Goal: Book appointment/travel/reservation

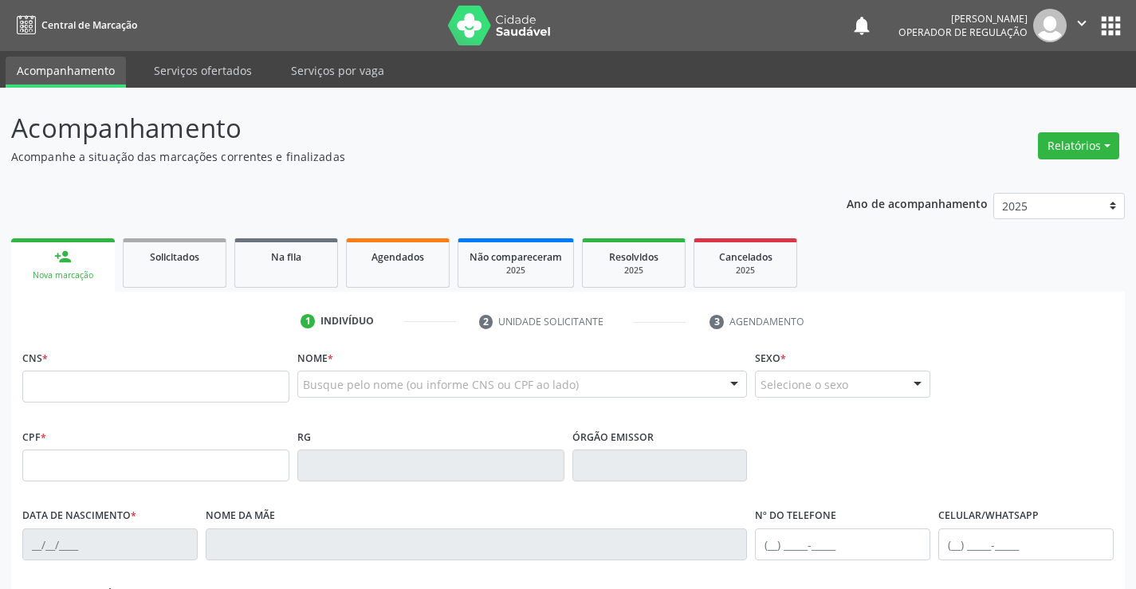
click at [60, 391] on input "text" at bounding box center [155, 387] width 267 height 32
type input "701 2020 7865 0413"
type input "0834724871"
type input "[DATE]"
type input "SN"
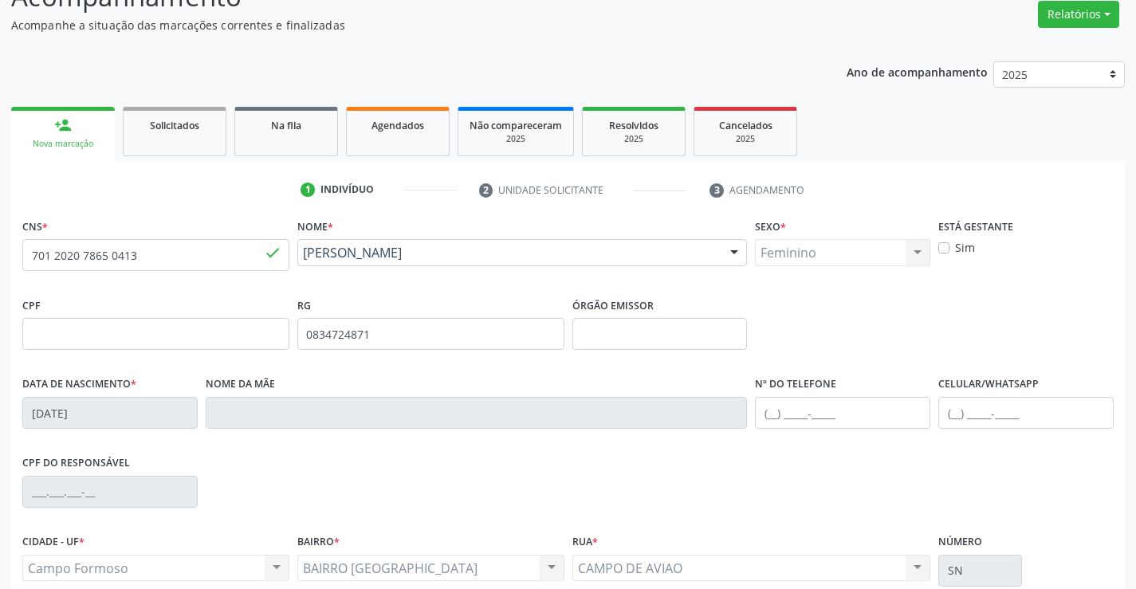
scroll to position [275, 0]
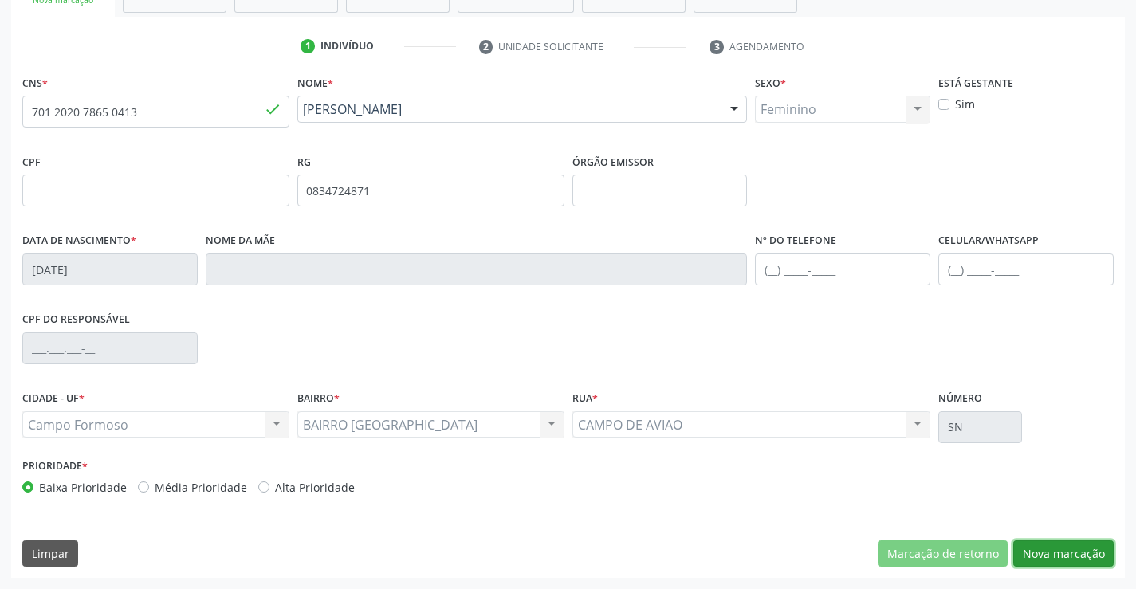
click at [1058, 556] on button "Nova marcação" at bounding box center [1063, 554] width 100 height 27
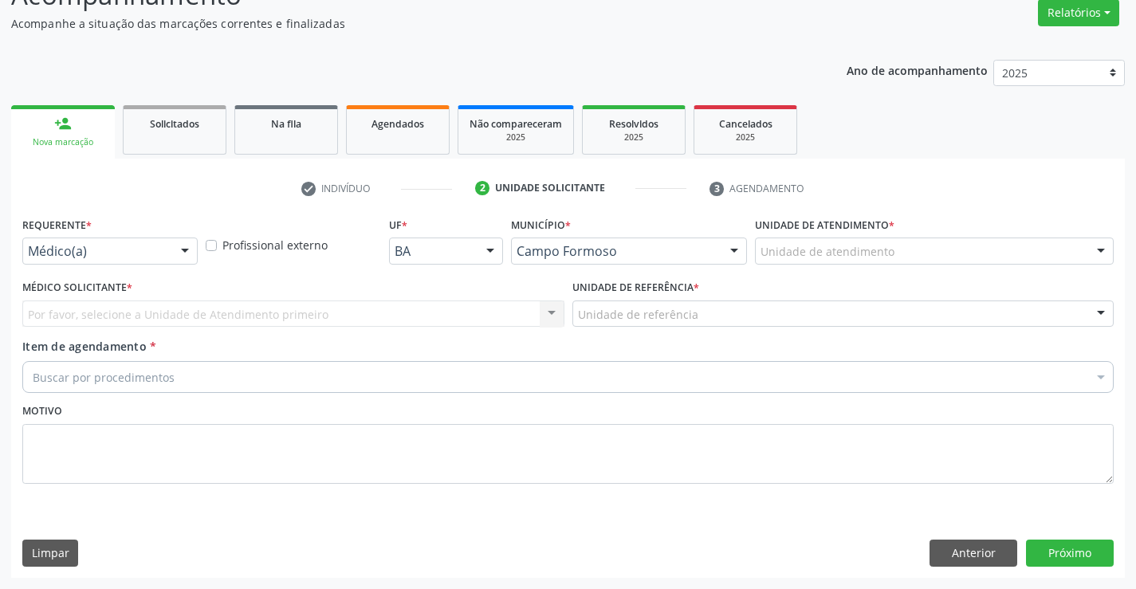
scroll to position [133, 0]
click at [177, 254] on div at bounding box center [185, 251] width 24 height 27
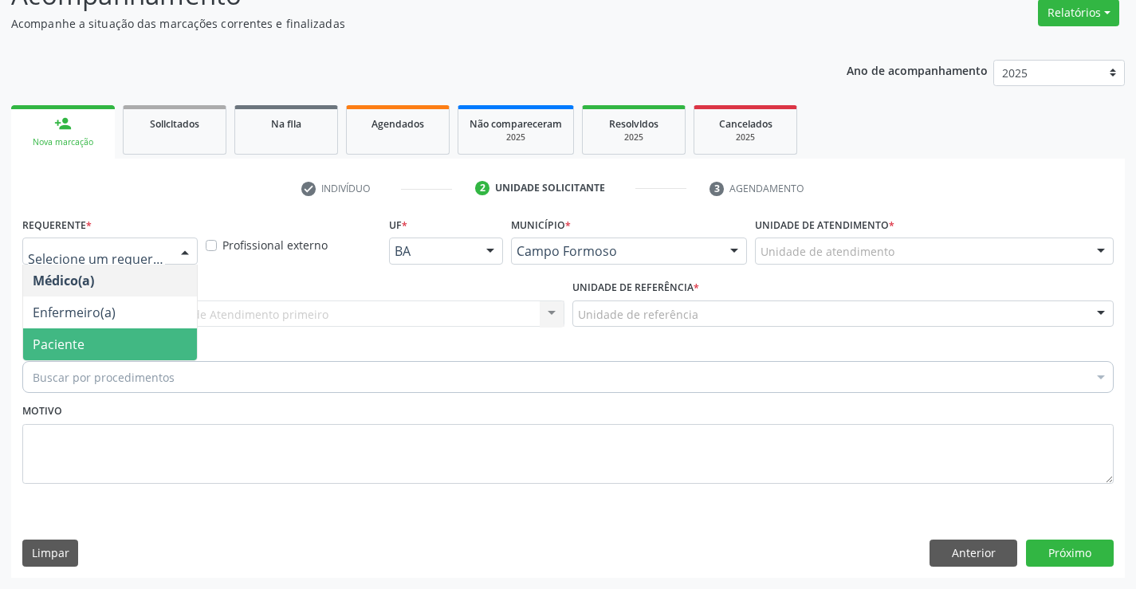
click at [105, 340] on span "Paciente" at bounding box center [110, 344] width 174 height 32
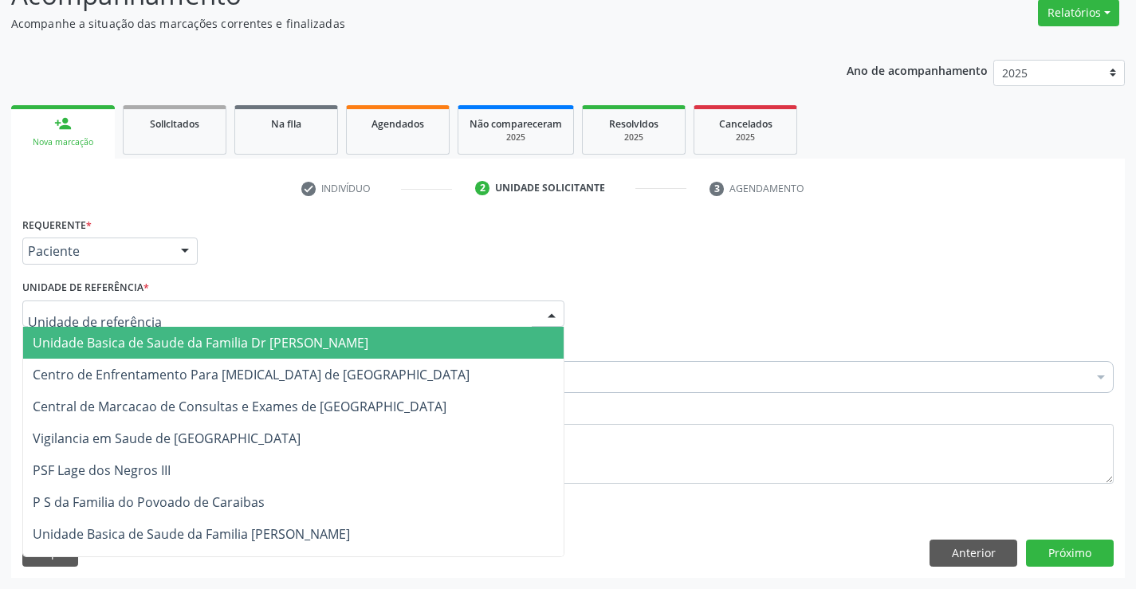
click at [281, 319] on div at bounding box center [293, 314] width 542 height 27
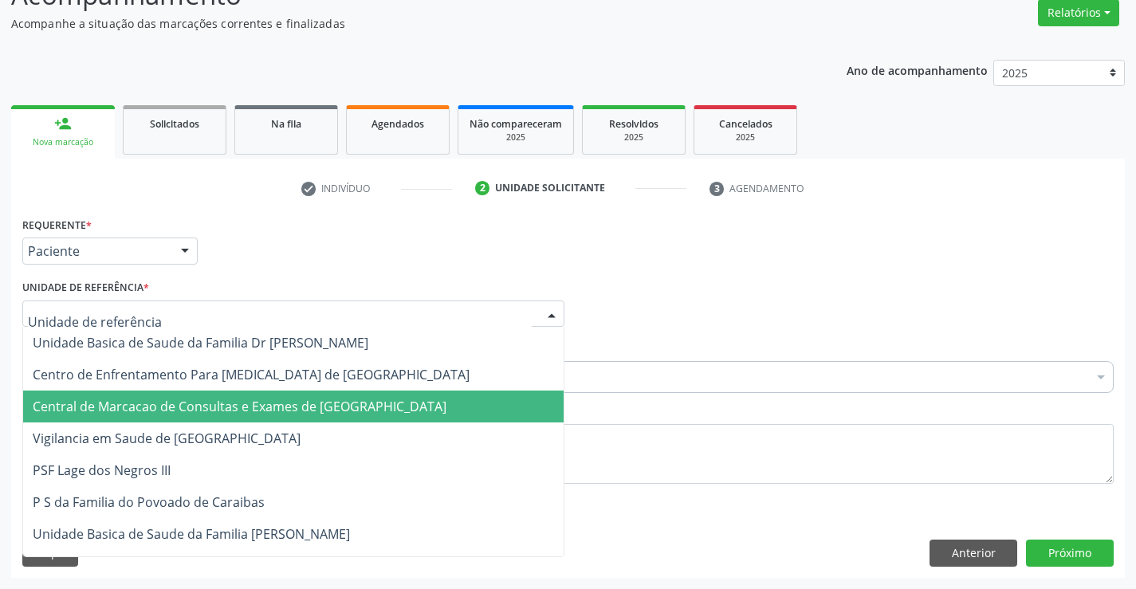
click at [235, 407] on span "Central de Marcacao de Consultas e Exames de [GEOGRAPHIC_DATA]" at bounding box center [240, 407] width 414 height 18
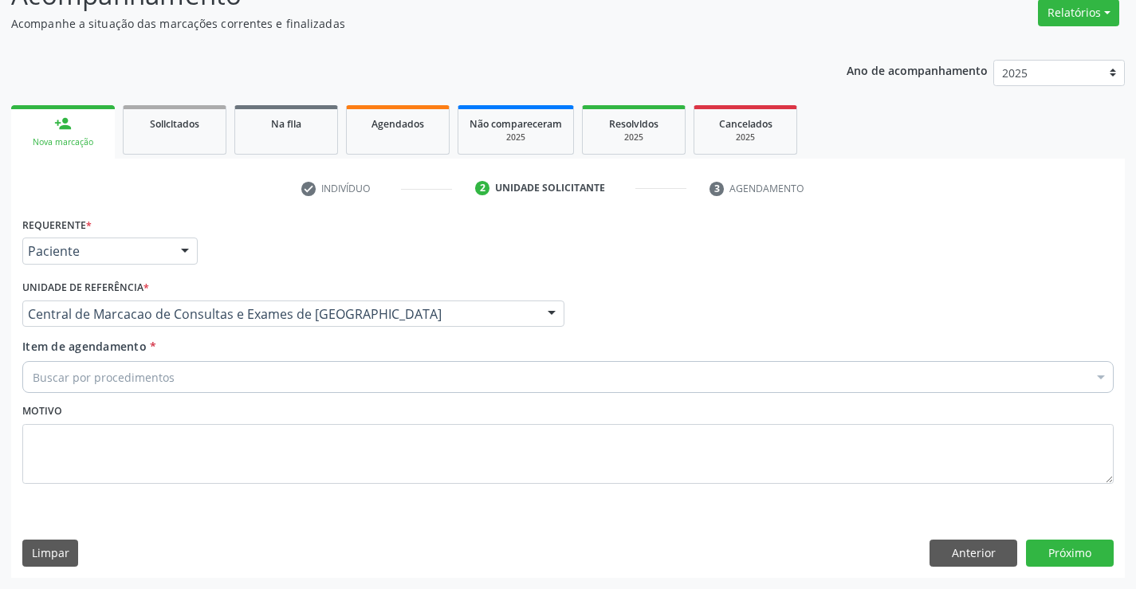
click at [206, 385] on div "Buscar por procedimentos" at bounding box center [567, 377] width 1091 height 32
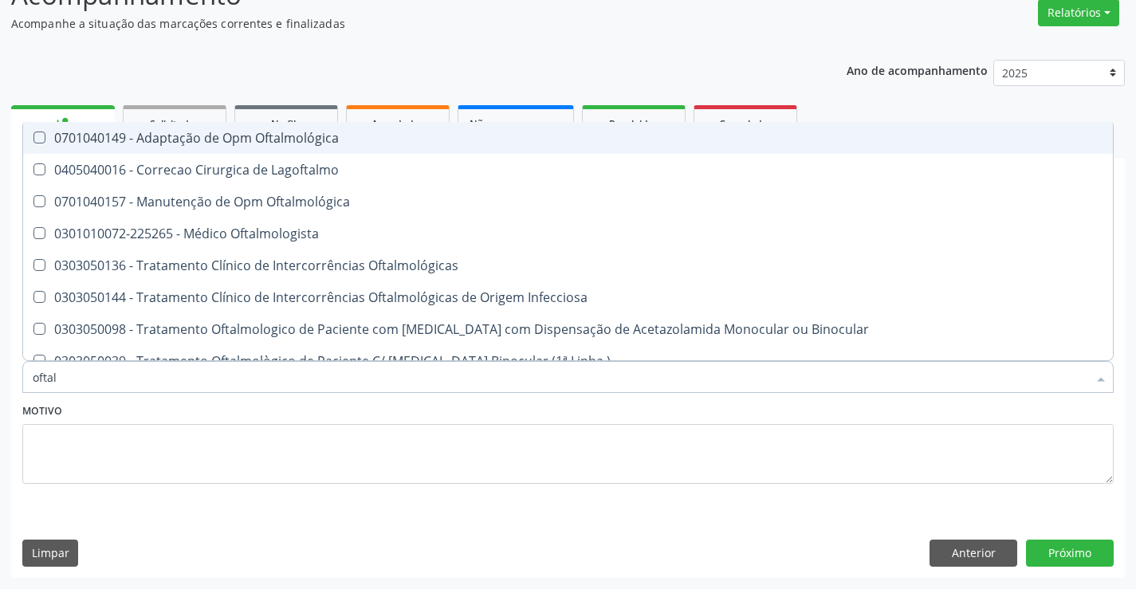
type input "oftalm"
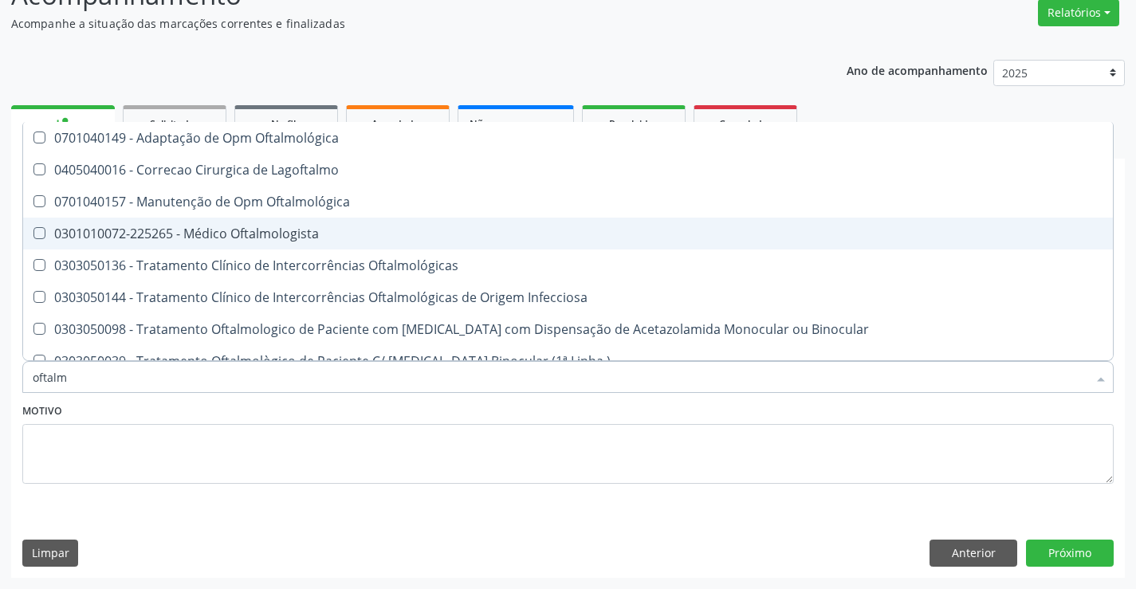
click at [259, 244] on span "0301010072-225265 - Médico Oftalmologista" at bounding box center [568, 234] width 1090 height 32
checkbox Oftalmologista "true"
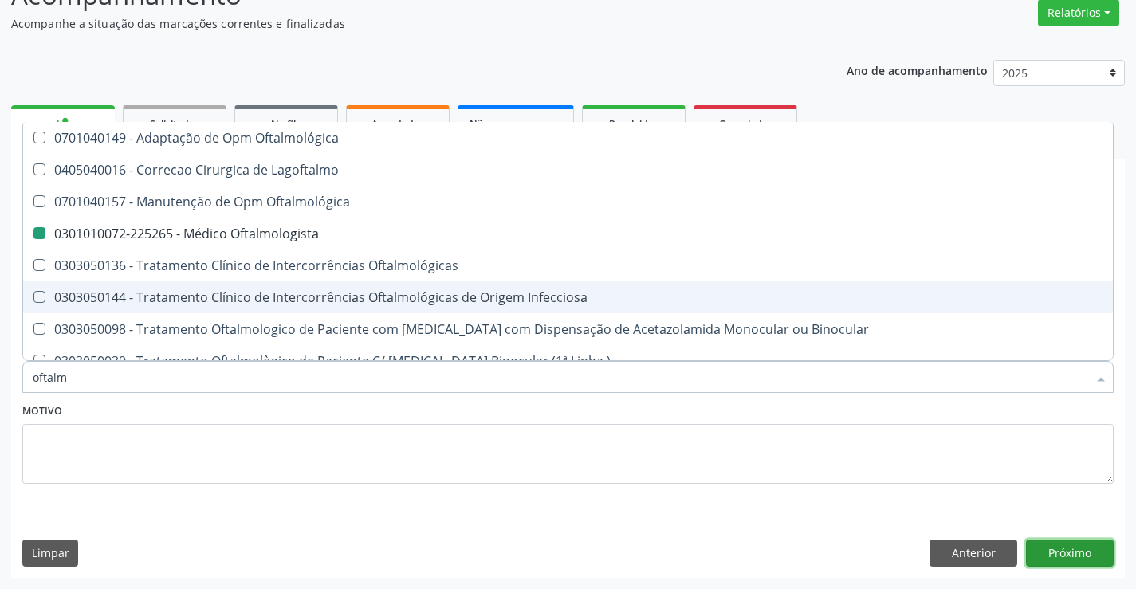
click at [1088, 547] on button "Próximo" at bounding box center [1070, 553] width 88 height 27
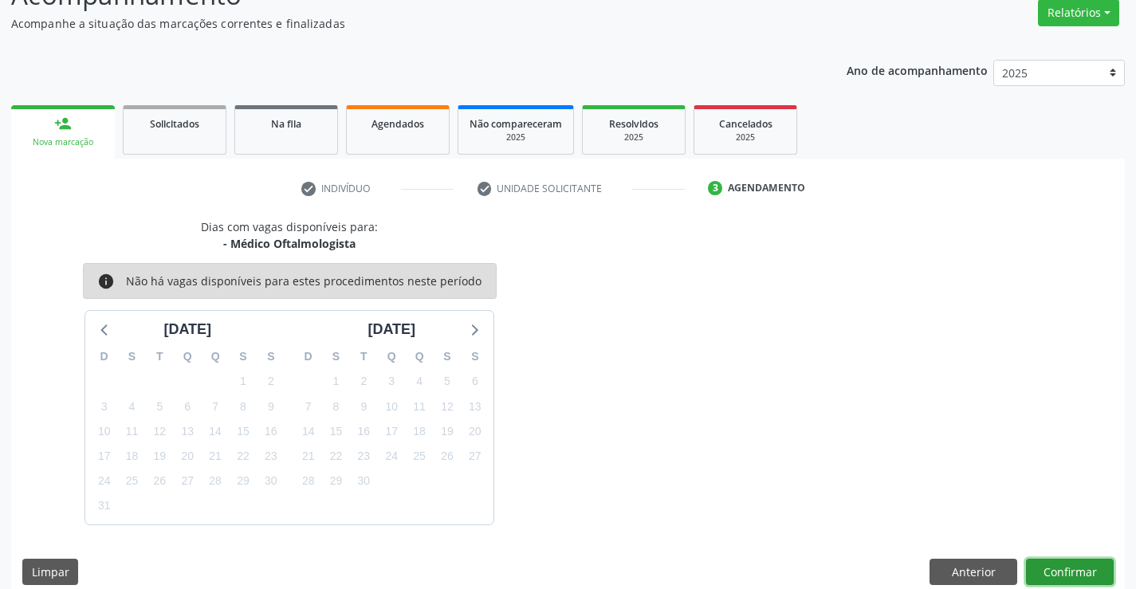
click at [1057, 571] on button "Confirmar" at bounding box center [1070, 572] width 88 height 27
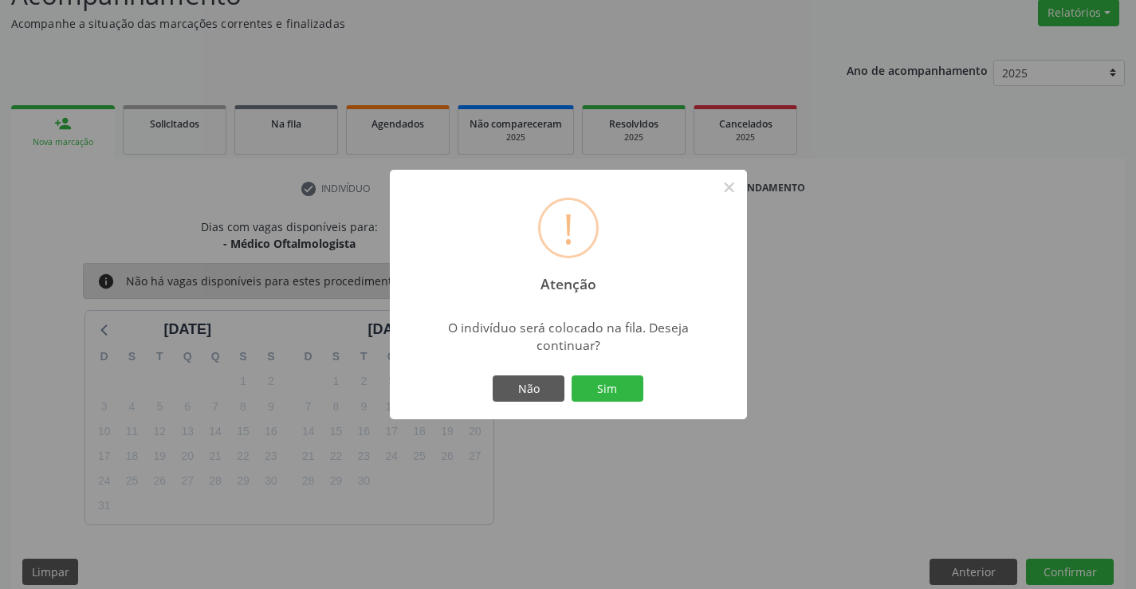
click at [572, 376] on button "Sim" at bounding box center [608, 389] width 72 height 27
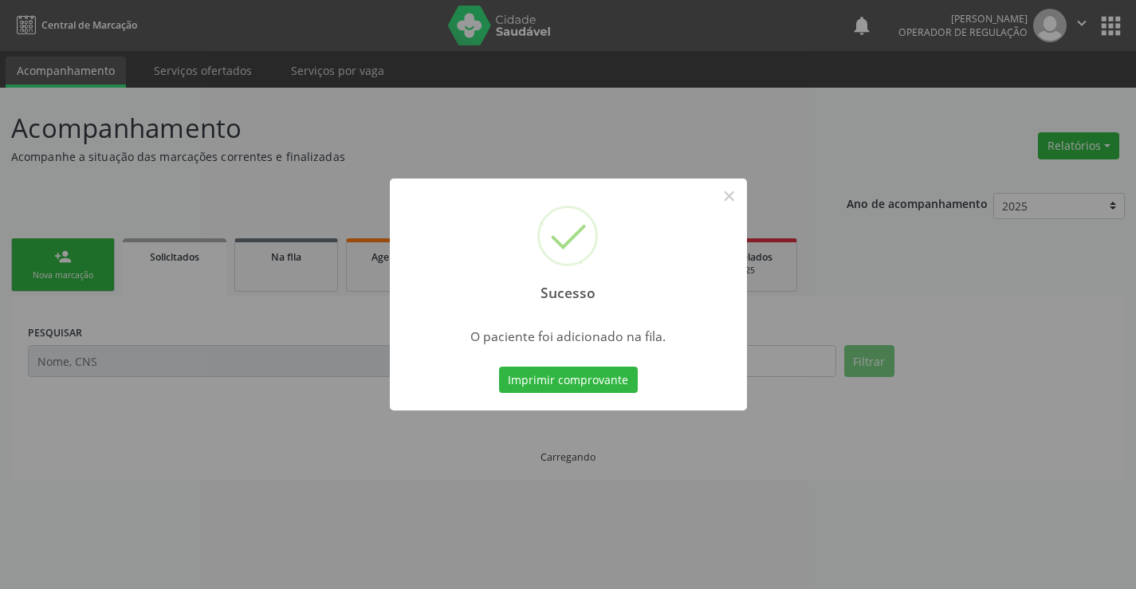
scroll to position [0, 0]
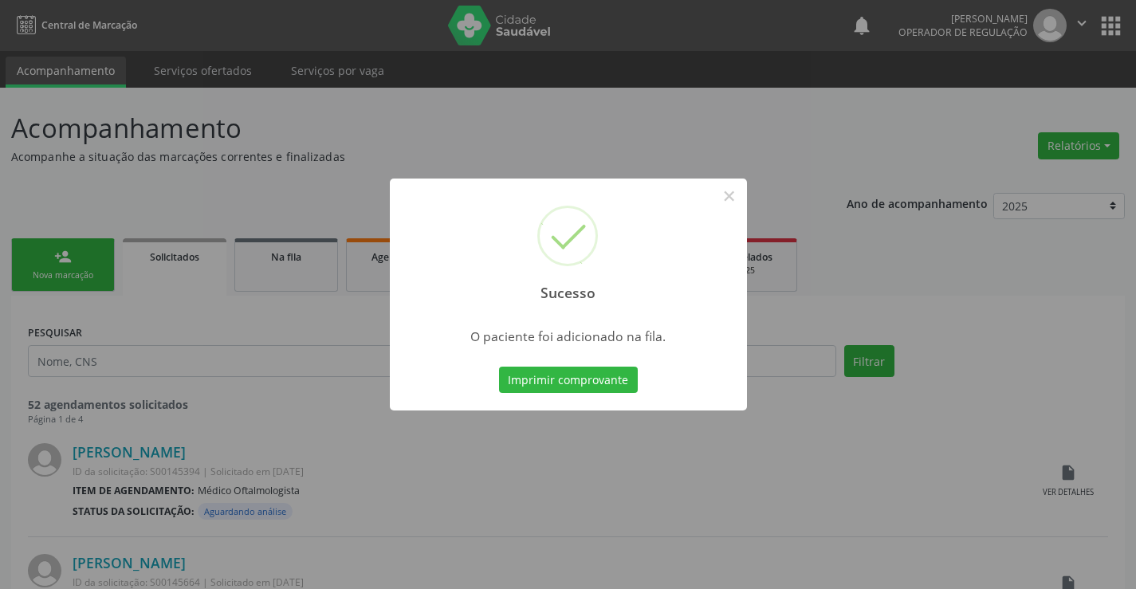
click at [499, 367] on button "Imprimir comprovante" at bounding box center [568, 380] width 139 height 27
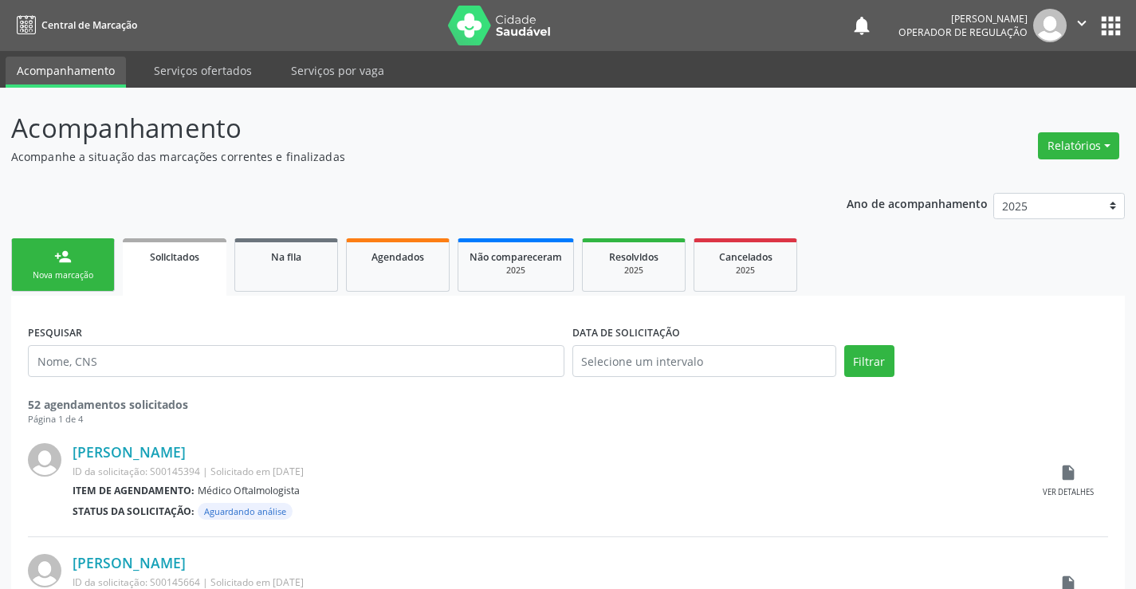
click at [76, 277] on div "Nova marcação" at bounding box center [63, 275] width 80 height 12
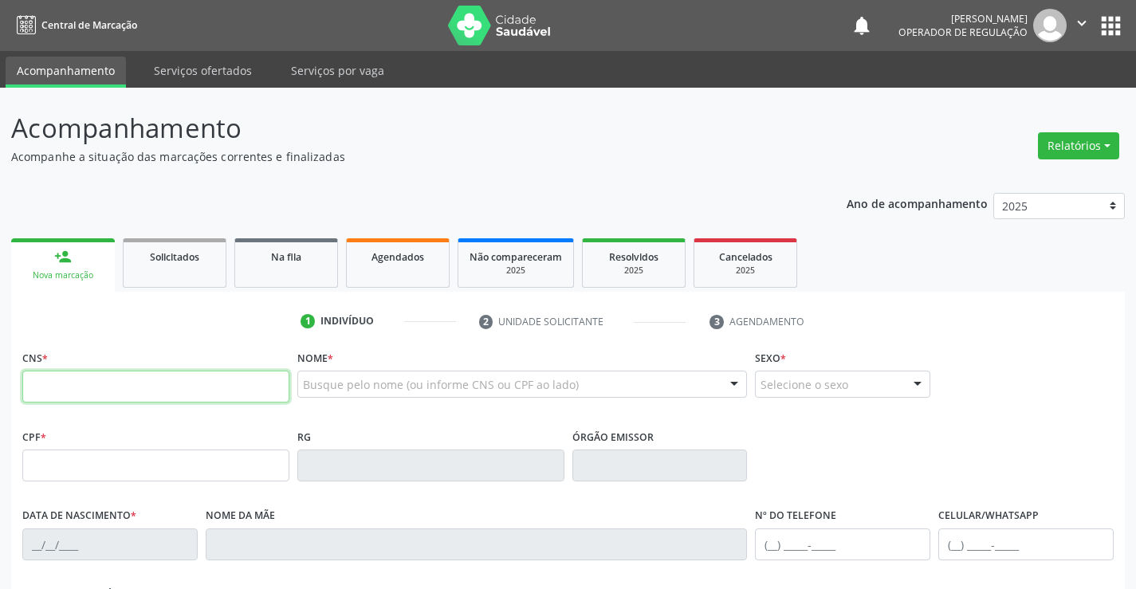
click at [53, 380] on input "text" at bounding box center [155, 387] width 267 height 32
click at [43, 390] on input "text" at bounding box center [155, 387] width 267 height 32
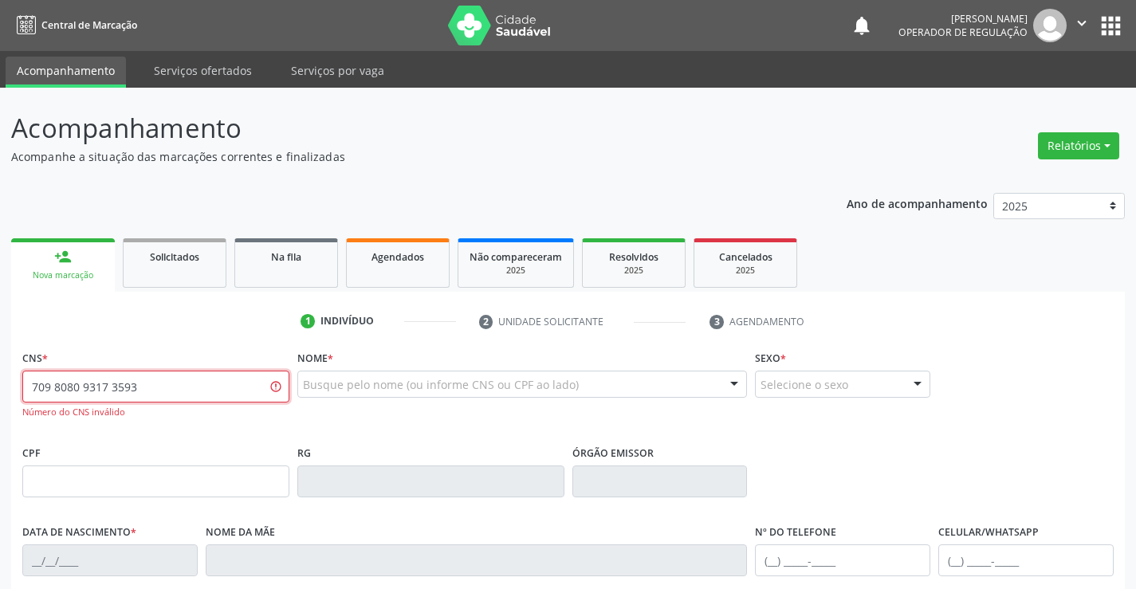
drag, startPoint x: 183, startPoint y: 391, endPoint x: 0, endPoint y: 368, distance: 183.9
click at [0, 368] on div "Acompanhamento Acompanhe a situação das marcações correntes e finalizadas Relat…" at bounding box center [568, 484] width 1136 height 793
type input "709 8080 8317 3593"
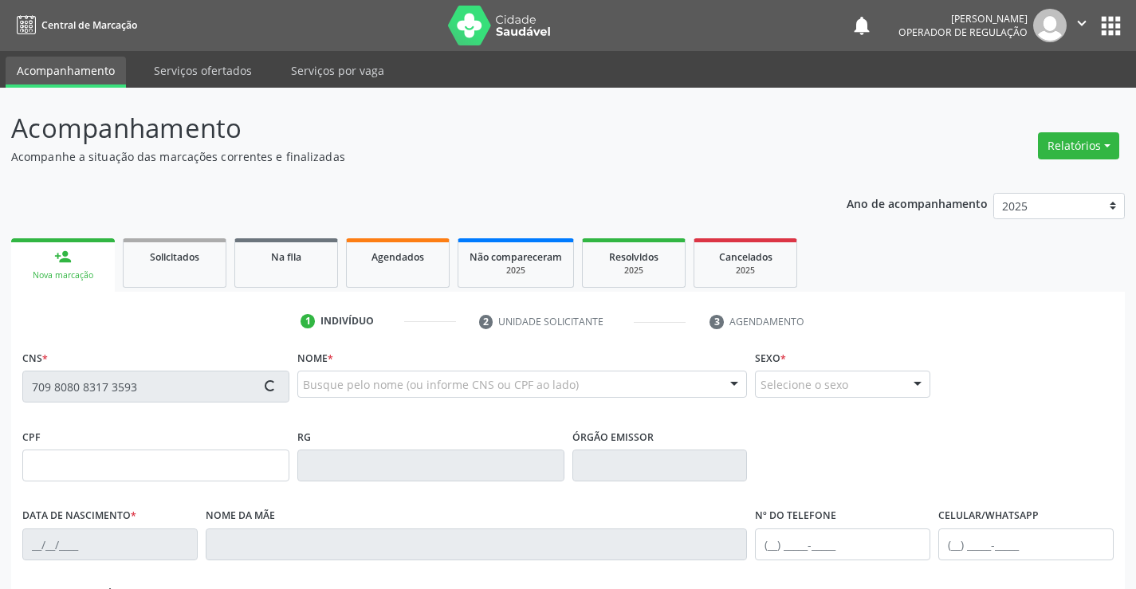
type input "1660537835"
type input "[DATE]"
type input "[PHONE_NUMBER]"
type input "SN"
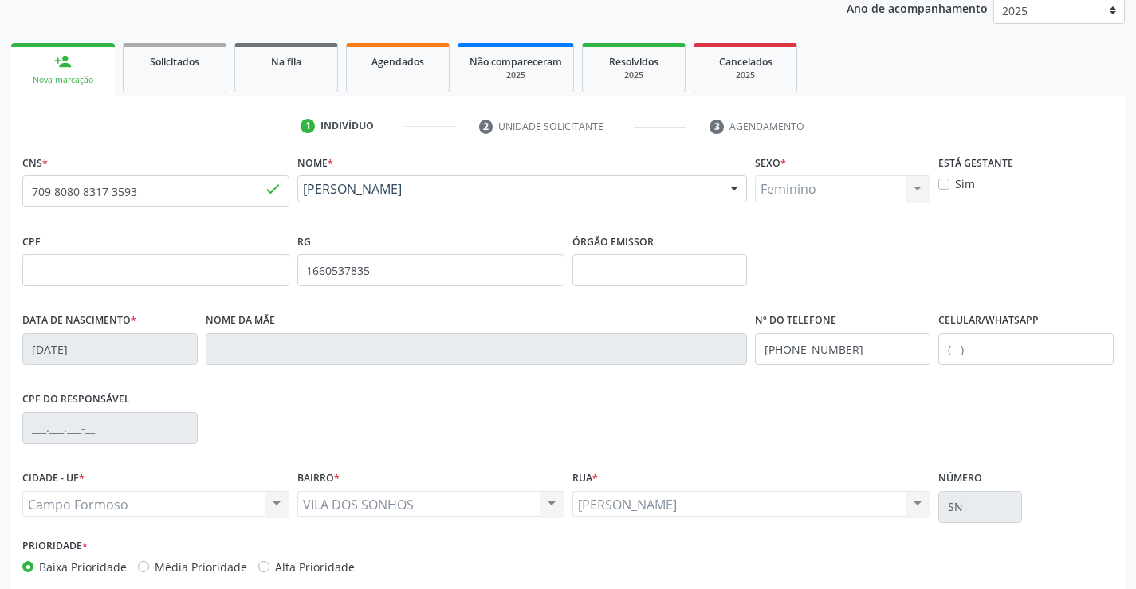
scroll to position [275, 0]
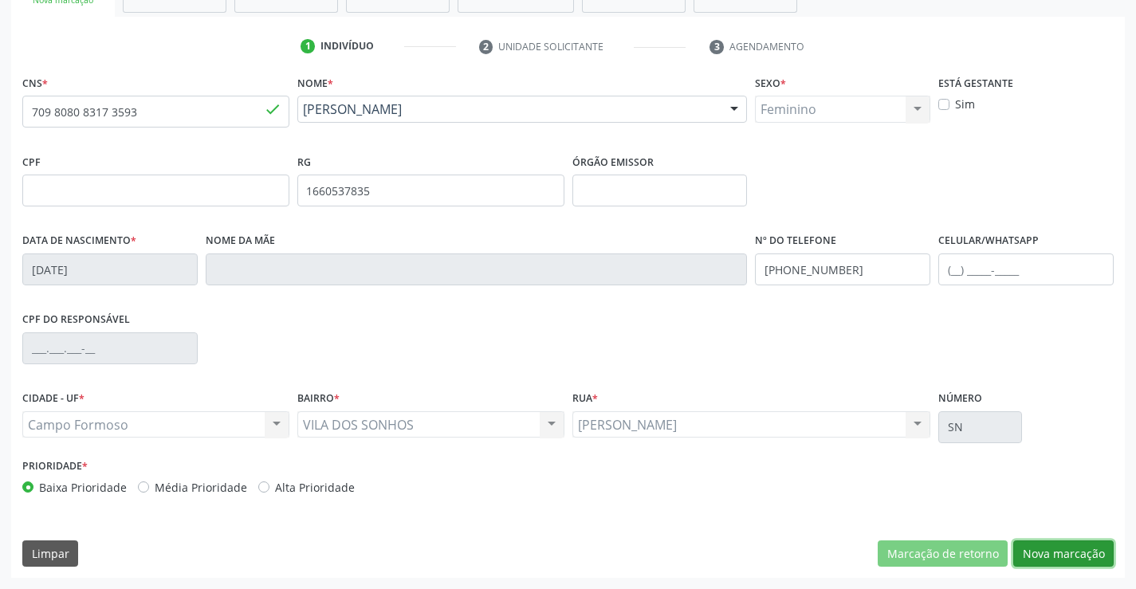
click at [1048, 557] on button "Nova marcação" at bounding box center [1063, 554] width 100 height 27
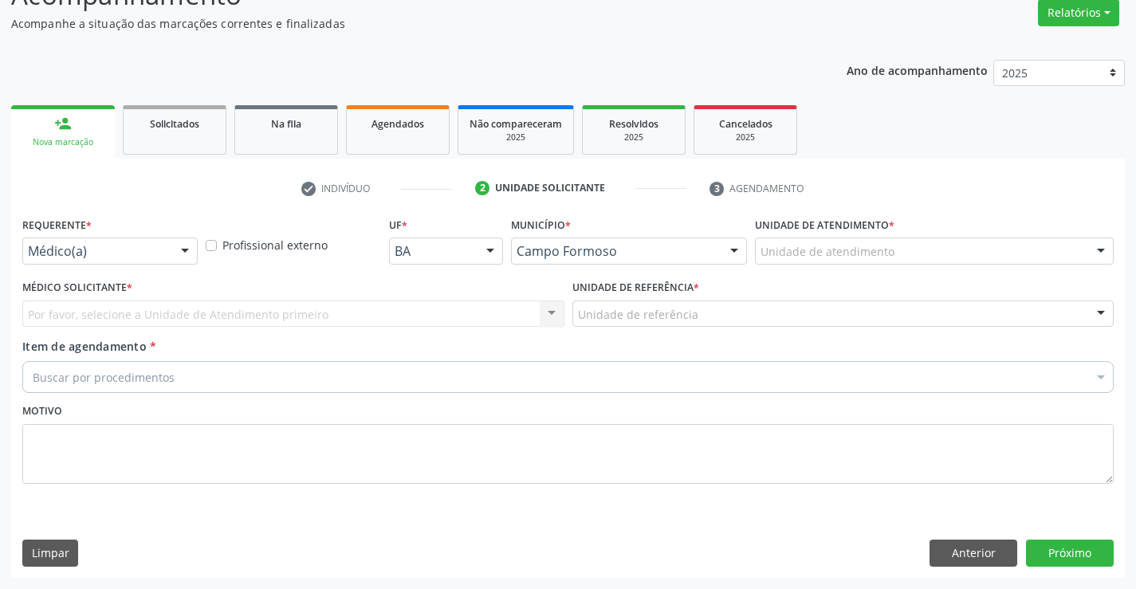
scroll to position [133, 0]
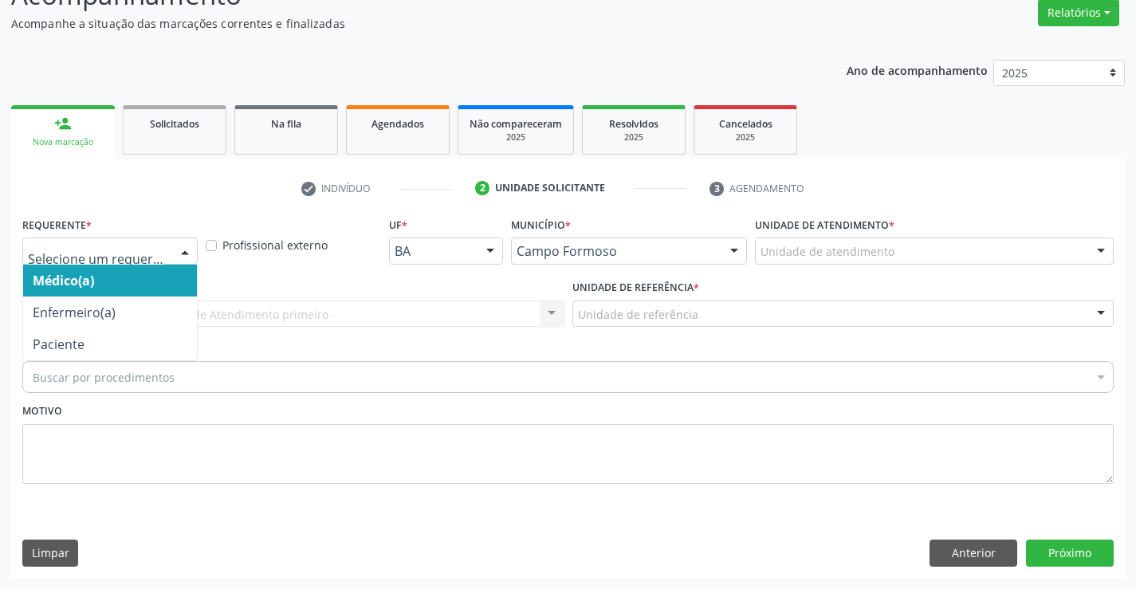
click at [181, 249] on div at bounding box center [185, 251] width 24 height 27
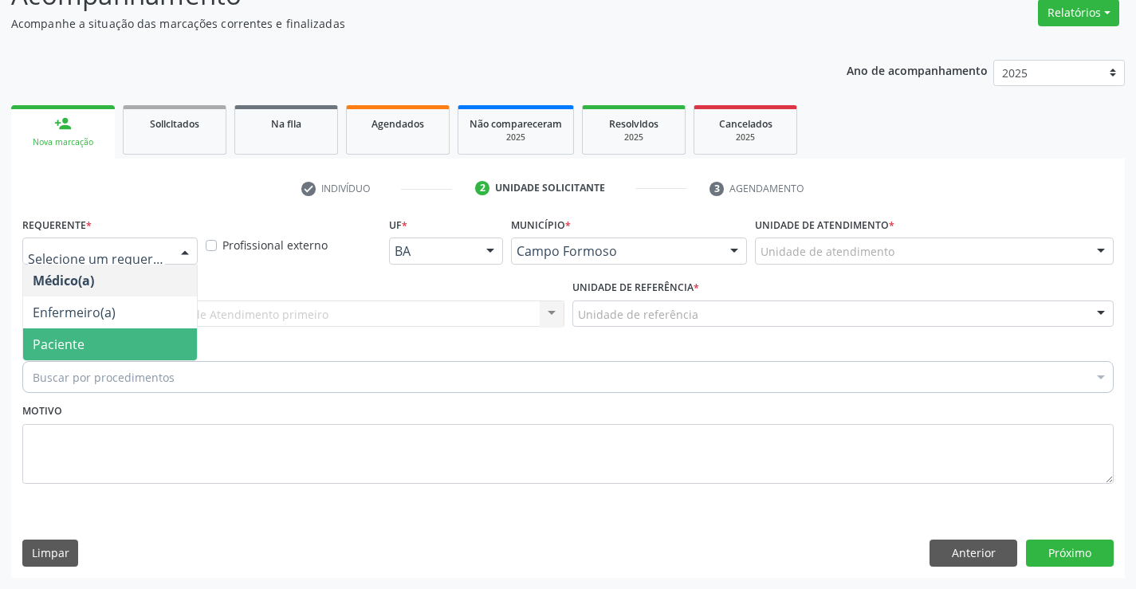
click at [85, 340] on span "Paciente" at bounding box center [110, 344] width 174 height 32
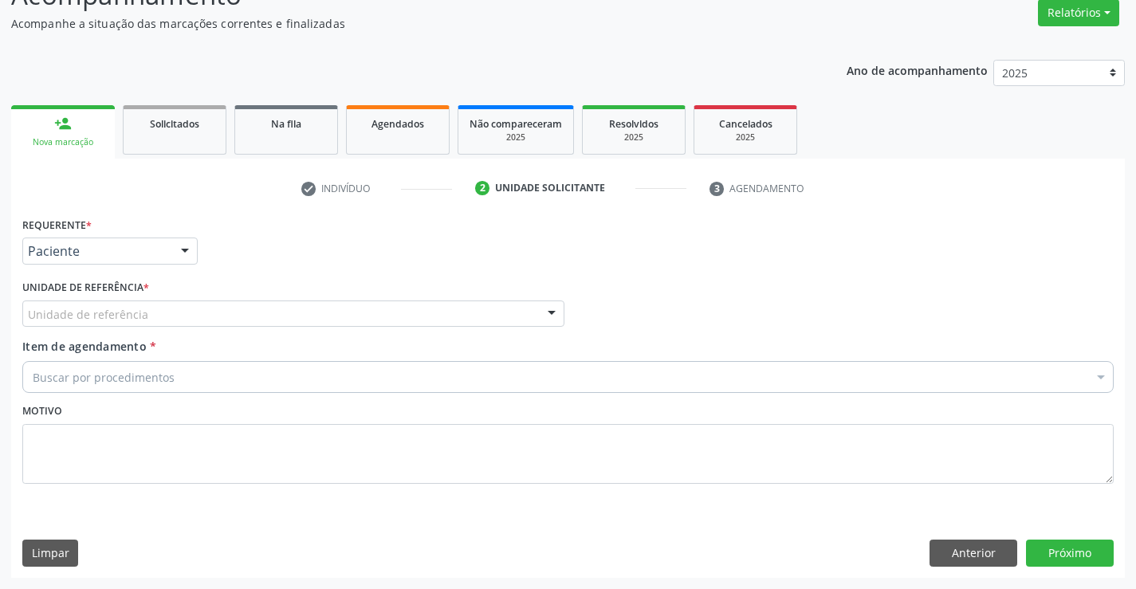
click at [284, 317] on div "Unidade de referência" at bounding box center [293, 314] width 542 height 27
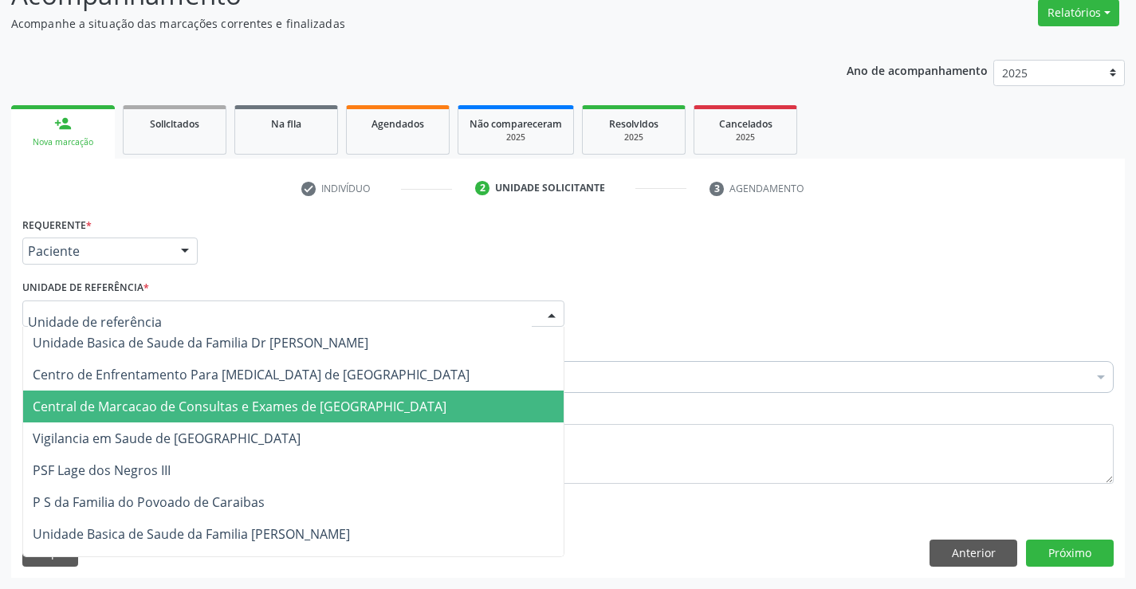
click at [246, 411] on span "Central de Marcacao de Consultas e Exames de [GEOGRAPHIC_DATA]" at bounding box center [240, 407] width 414 height 18
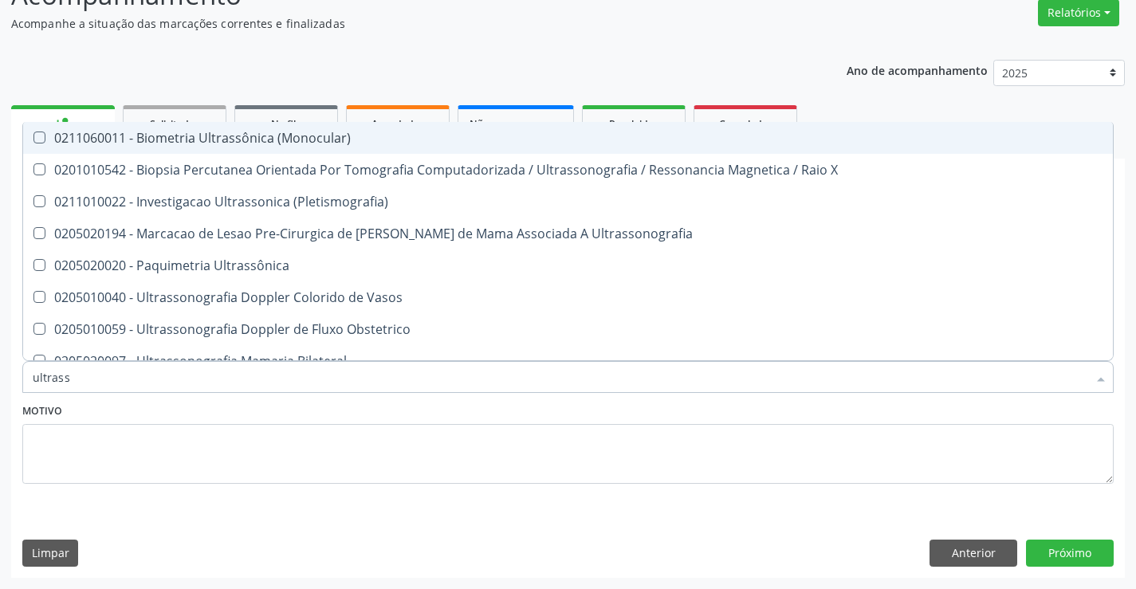
type input "ultrasso"
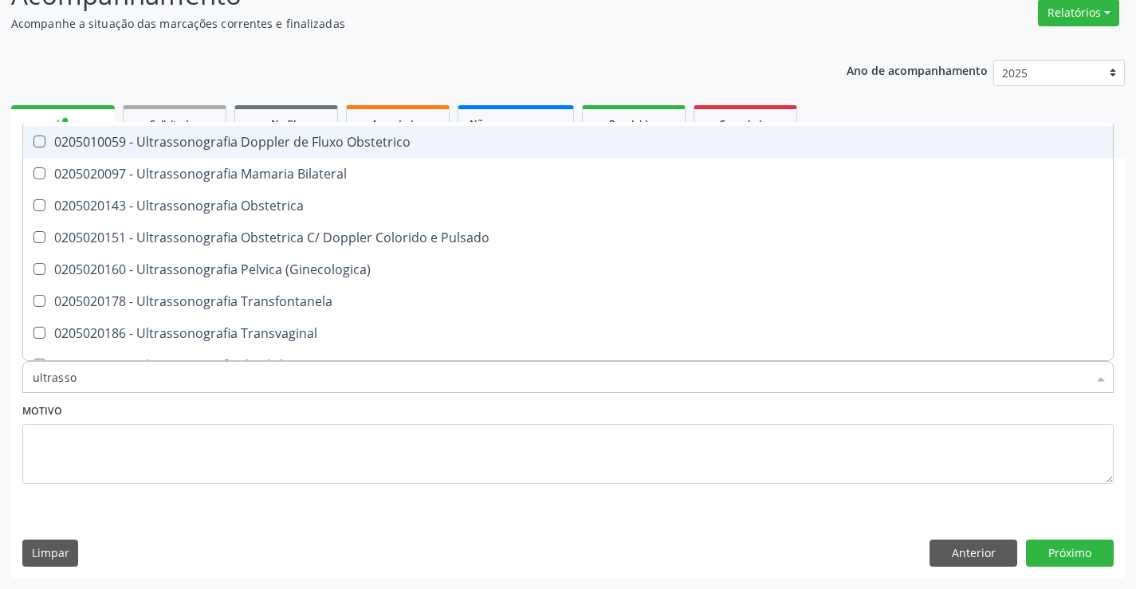
scroll to position [239, 0]
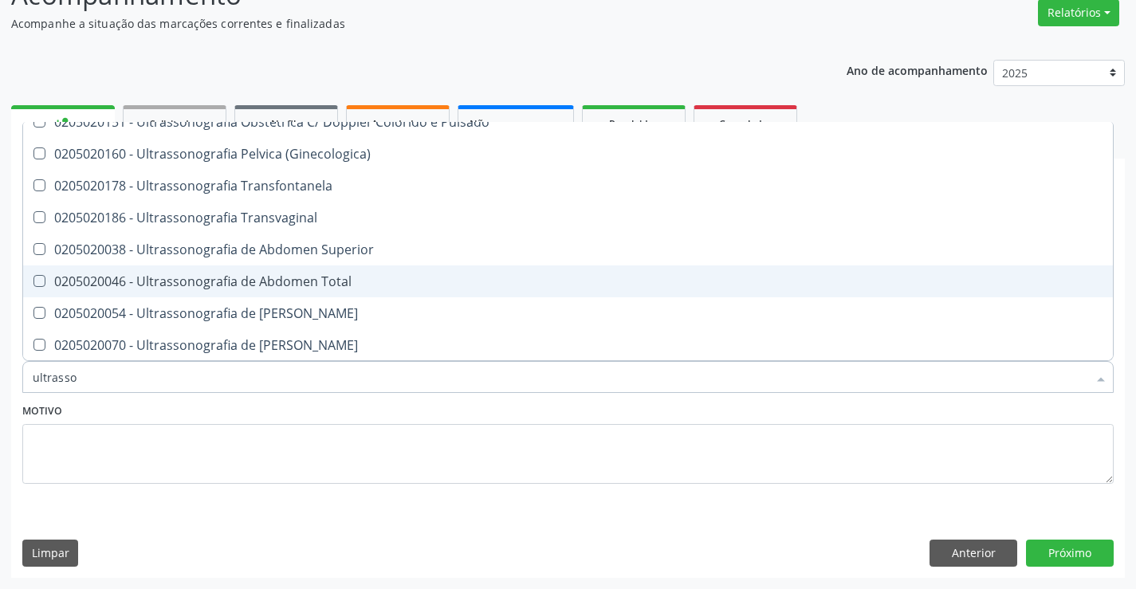
click at [348, 281] on div "0205020046 - Ultrassonografia de Abdomen Total" at bounding box center [568, 281] width 1071 height 13
checkbox Total "true"
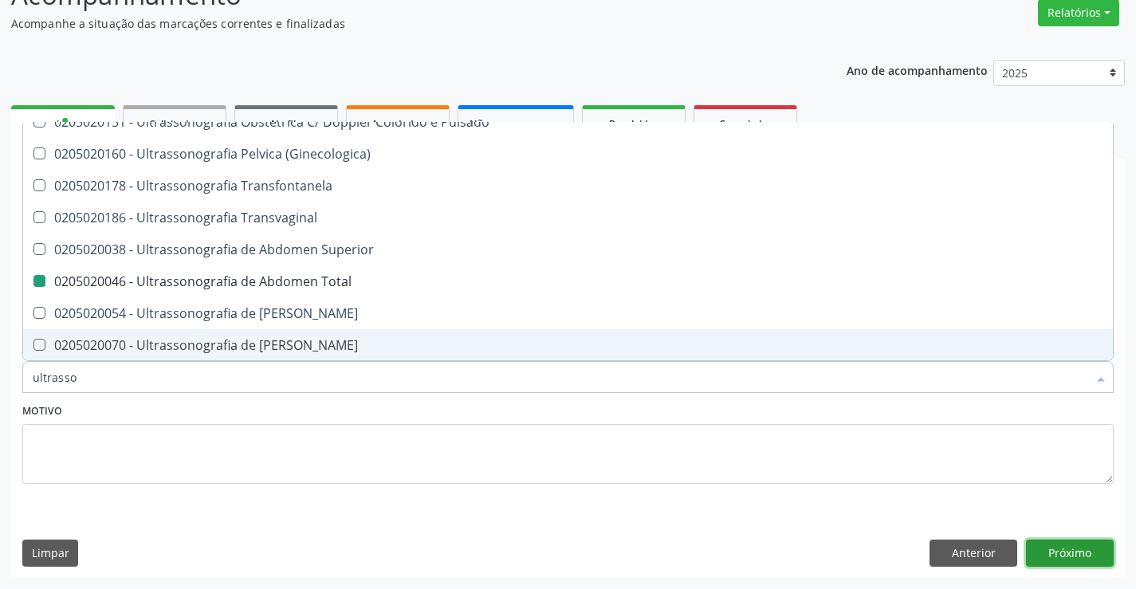
click at [1084, 554] on button "Próximo" at bounding box center [1070, 553] width 88 height 27
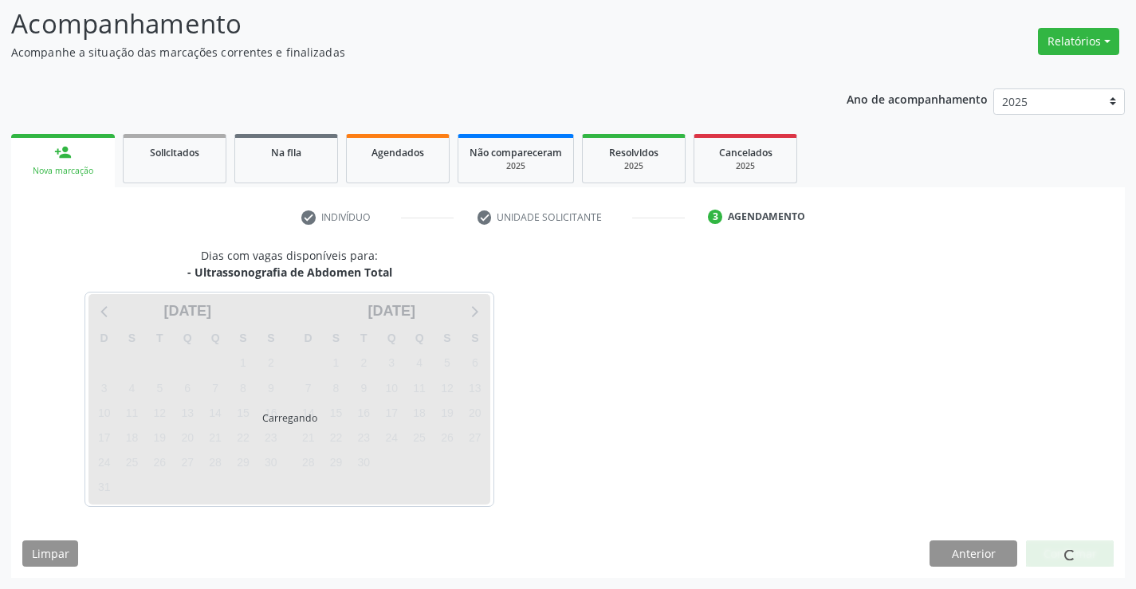
scroll to position [0, 0]
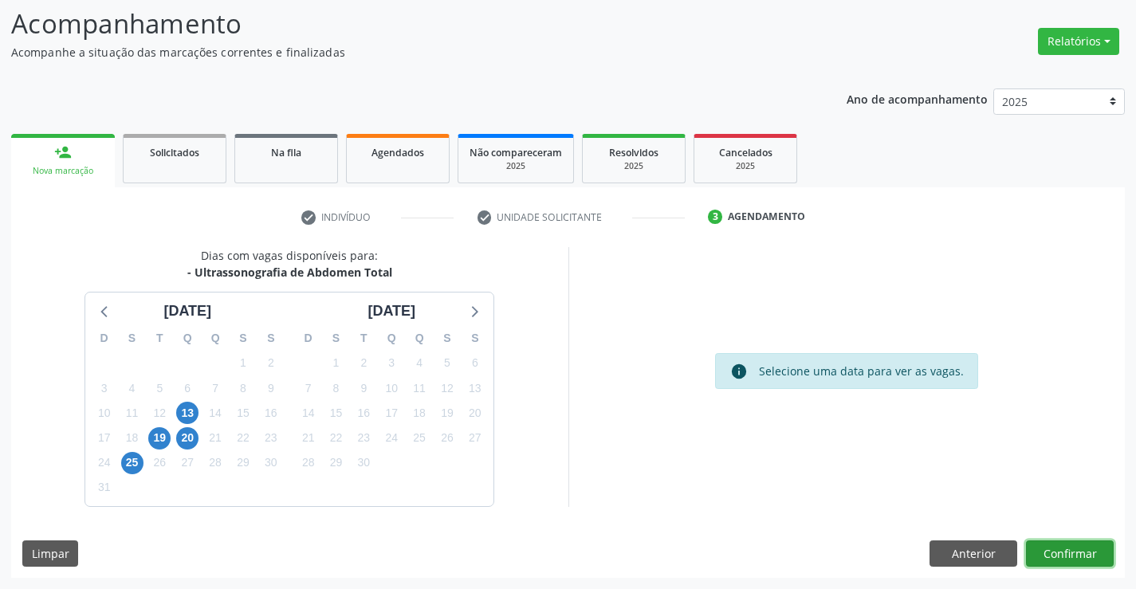
click at [1068, 542] on button "Confirmar" at bounding box center [1070, 554] width 88 height 27
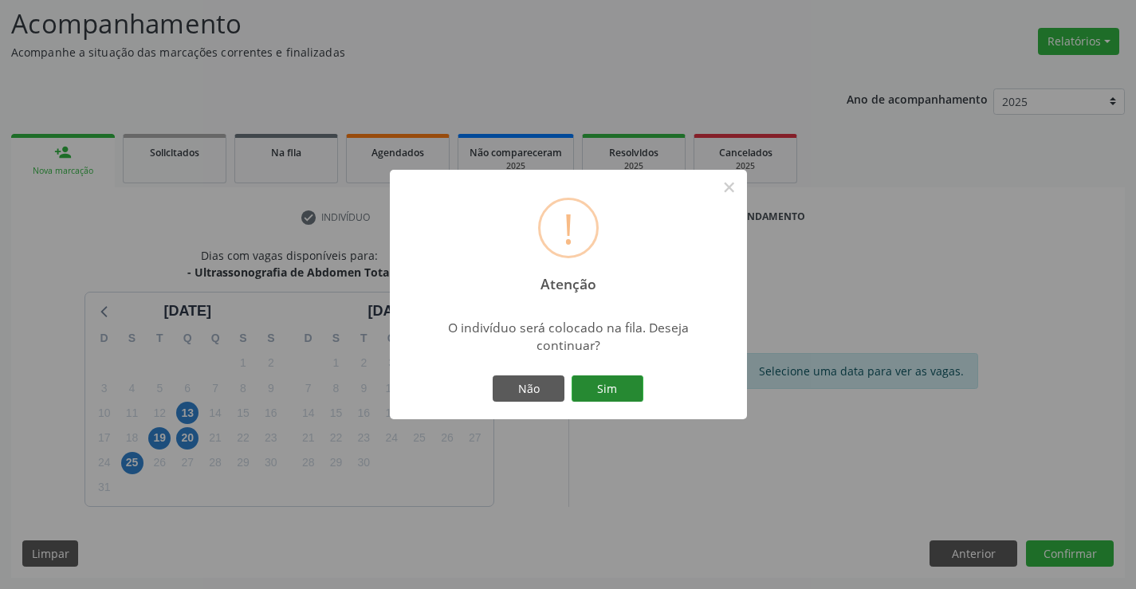
click at [626, 391] on button "Sim" at bounding box center [608, 389] width 72 height 27
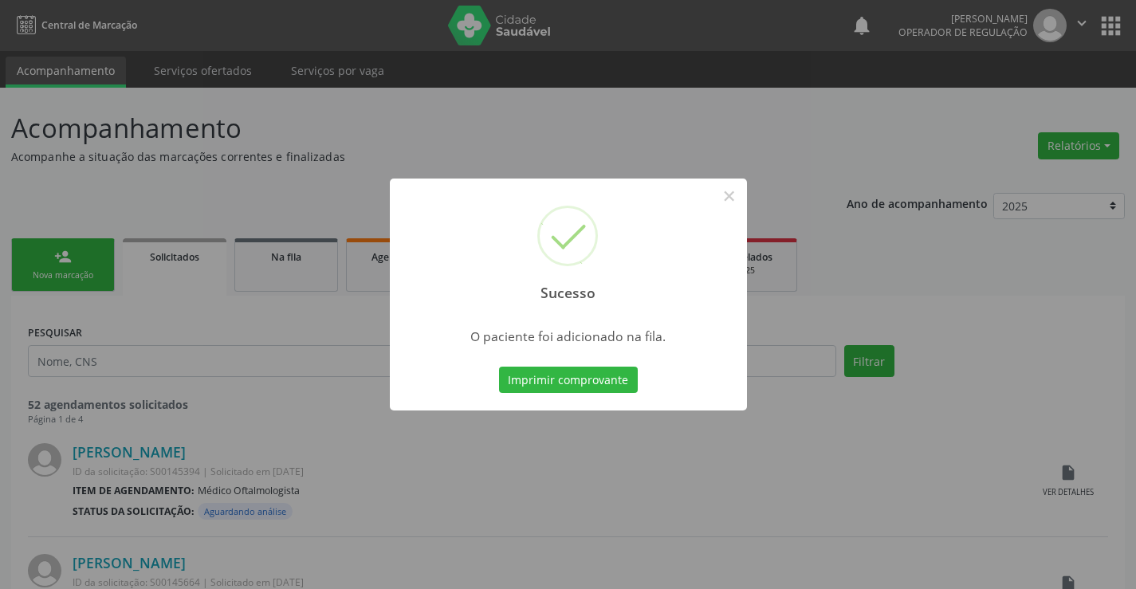
click at [499, 367] on button "Imprimir comprovante" at bounding box center [568, 380] width 139 height 27
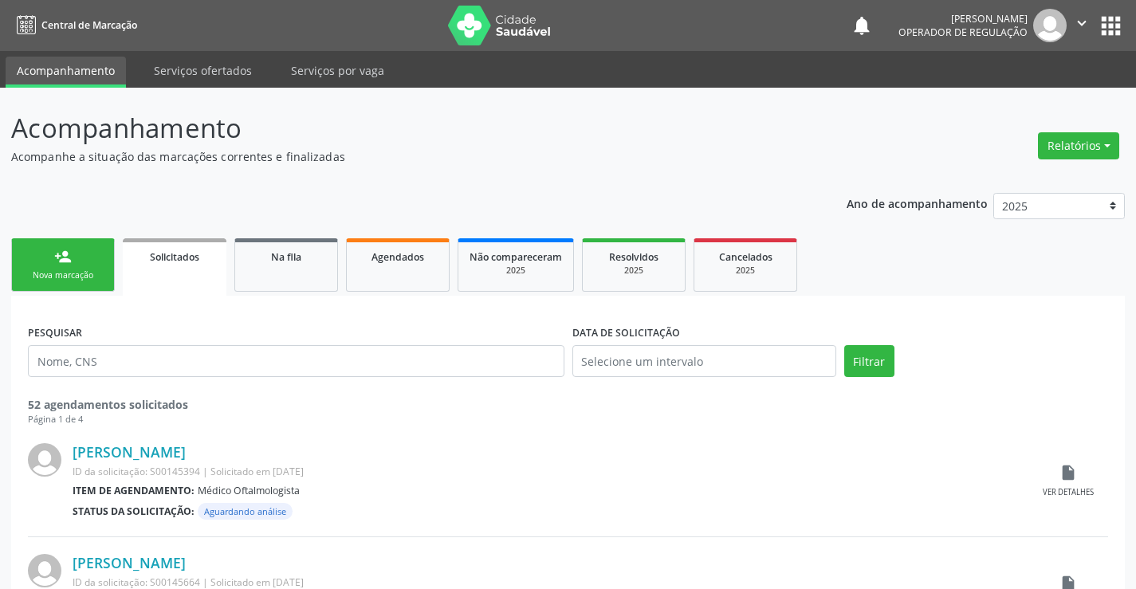
click at [65, 260] on div "person_add" at bounding box center [63, 257] width 18 height 18
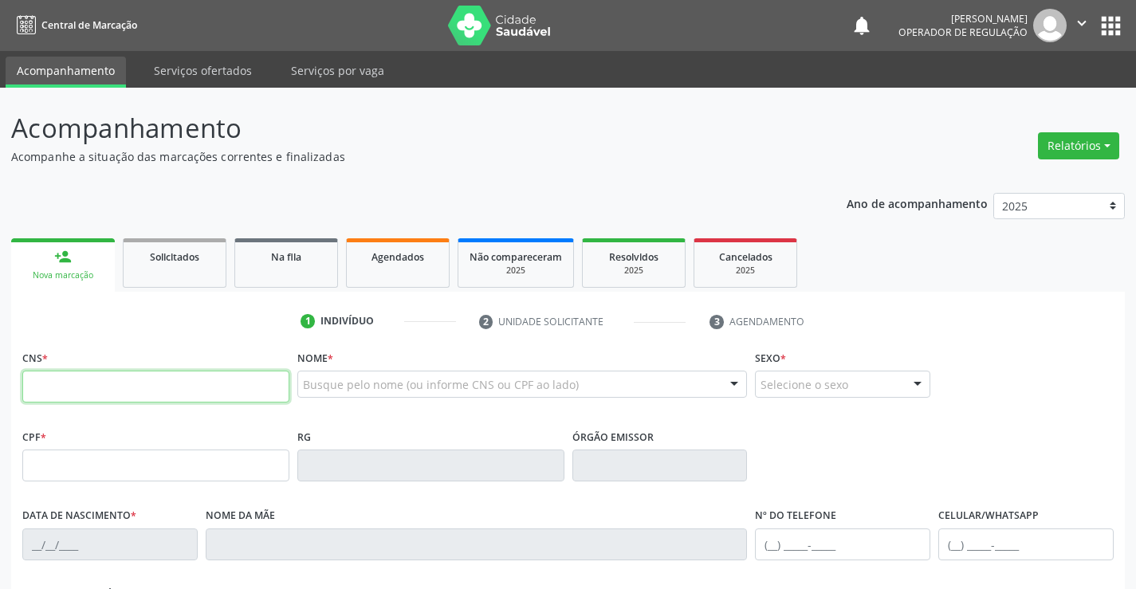
click at [94, 387] on input "text" at bounding box center [155, 387] width 267 height 32
click at [399, 258] on span "Agendados" at bounding box center [398, 257] width 53 height 14
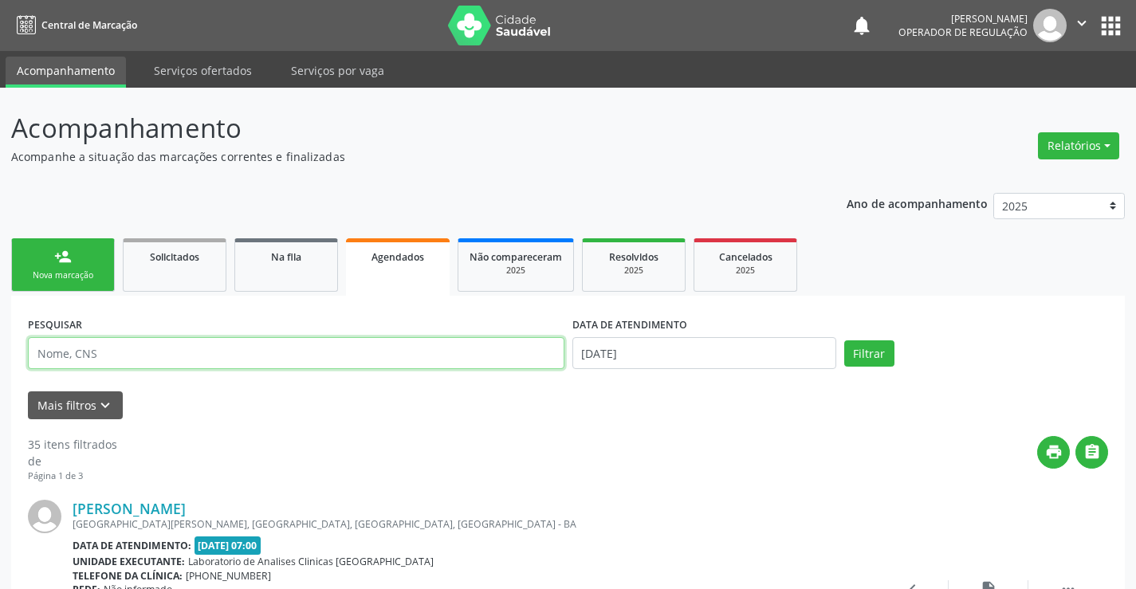
click at [175, 363] on input "text" at bounding box center [296, 353] width 537 height 32
type input "70500402910053"
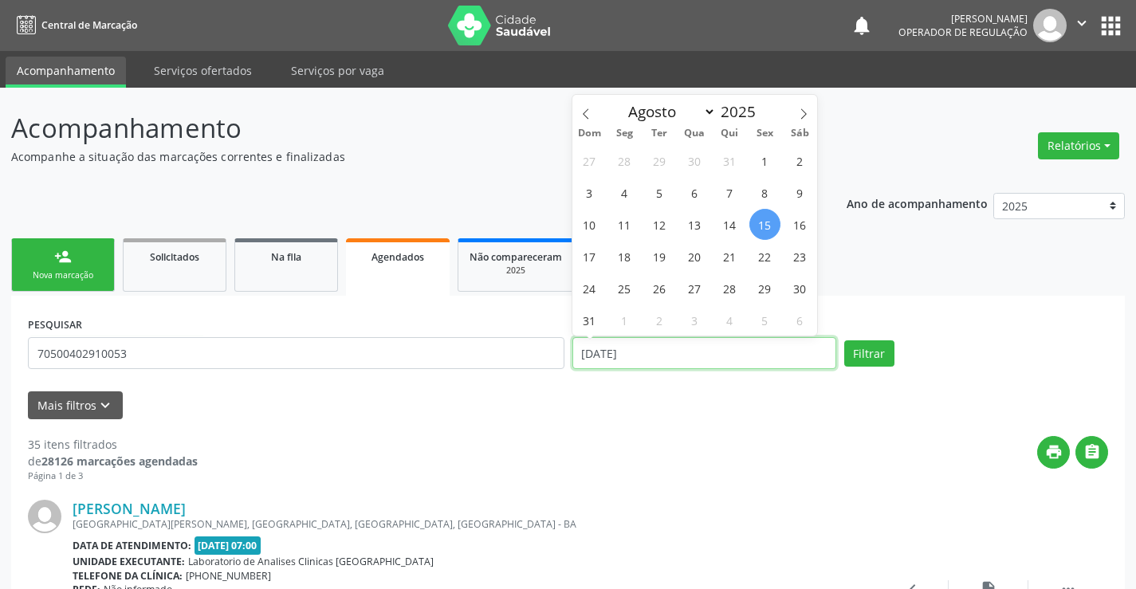
drag, startPoint x: 672, startPoint y: 361, endPoint x: 368, endPoint y: 348, distance: 304.9
click at [368, 348] on div "PESQUISAR 70500402910053 DATA DE ATENDIMENTO [DATE] Filtrar" at bounding box center [568, 347] width 1088 height 68
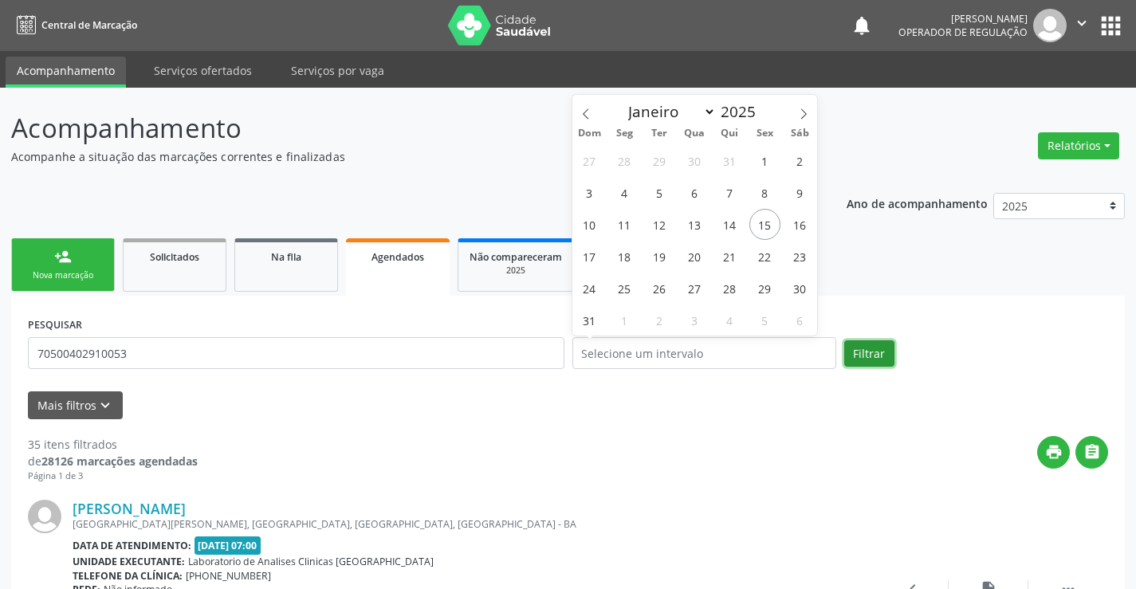
click at [875, 350] on button "Filtrar" at bounding box center [869, 353] width 50 height 27
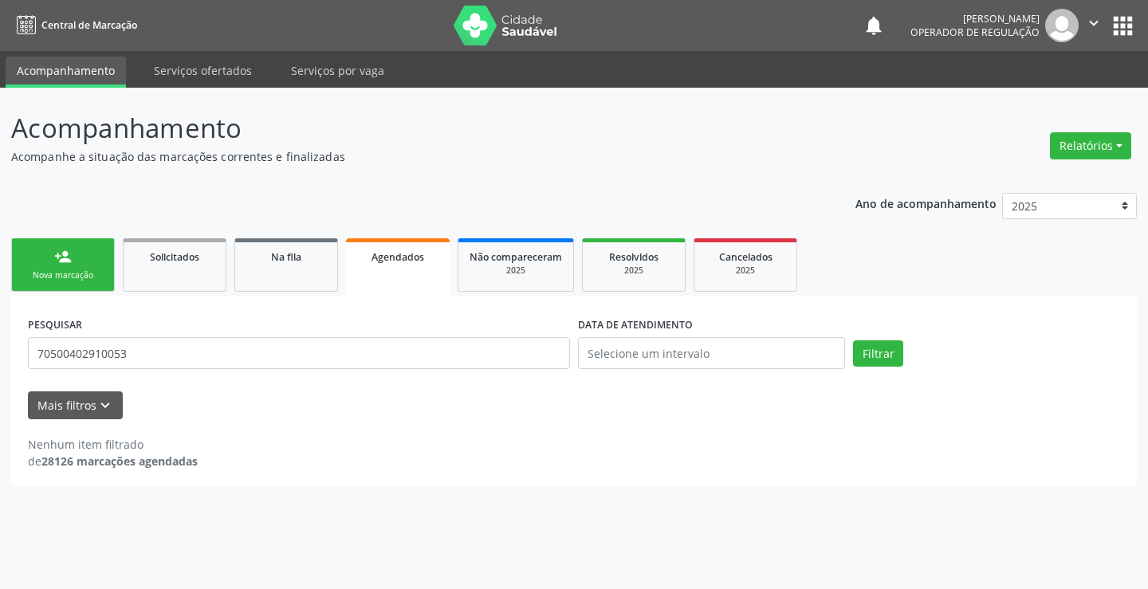
click at [206, 316] on div "PESQUISAR 70500402910053" at bounding box center [299, 347] width 550 height 68
drag, startPoint x: 158, startPoint y: 365, endPoint x: 0, endPoint y: 337, distance: 160.3
click at [0, 337] on div "Acompanhamento Acompanhe a situação das marcações correntes e finalizadas Relat…" at bounding box center [574, 338] width 1148 height 501
click at [291, 259] on span "Na fila" at bounding box center [286, 257] width 30 height 14
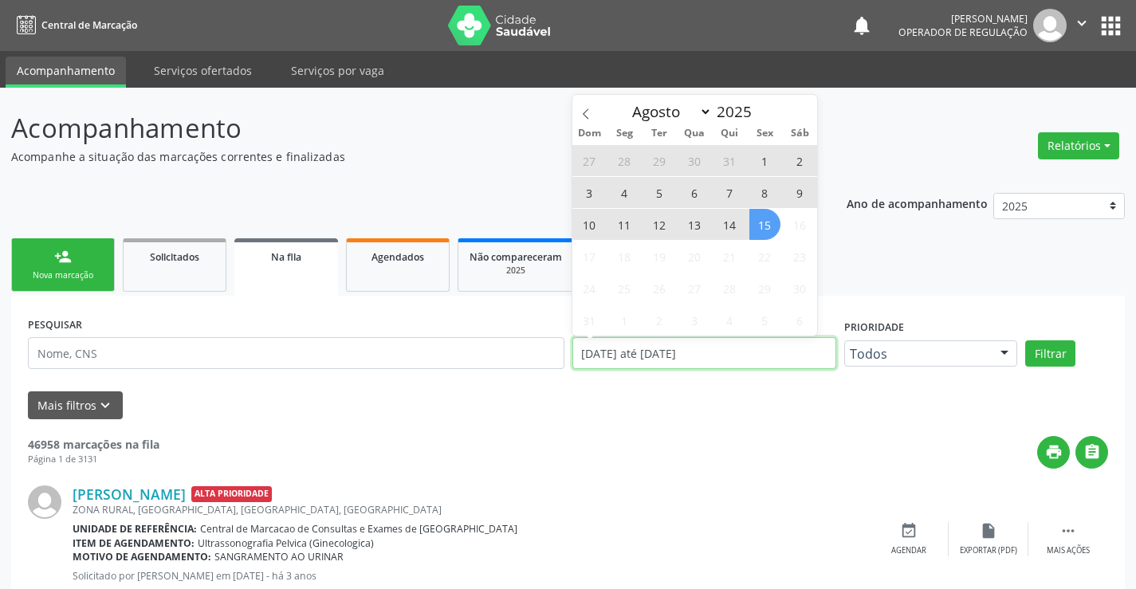
drag, startPoint x: 588, startPoint y: 352, endPoint x: 748, endPoint y: 362, distance: 159.7
click at [748, 362] on input "[DATE] até [DATE]" at bounding box center [704, 353] width 264 height 32
type input "2023"
select select "0"
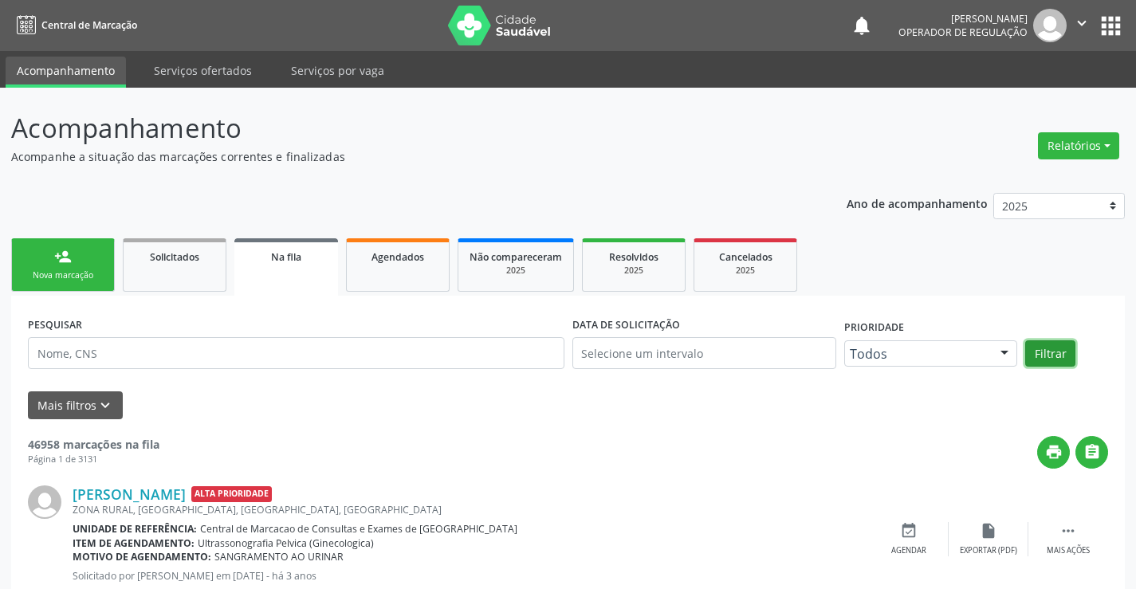
click at [1055, 347] on button "Filtrar" at bounding box center [1050, 353] width 50 height 27
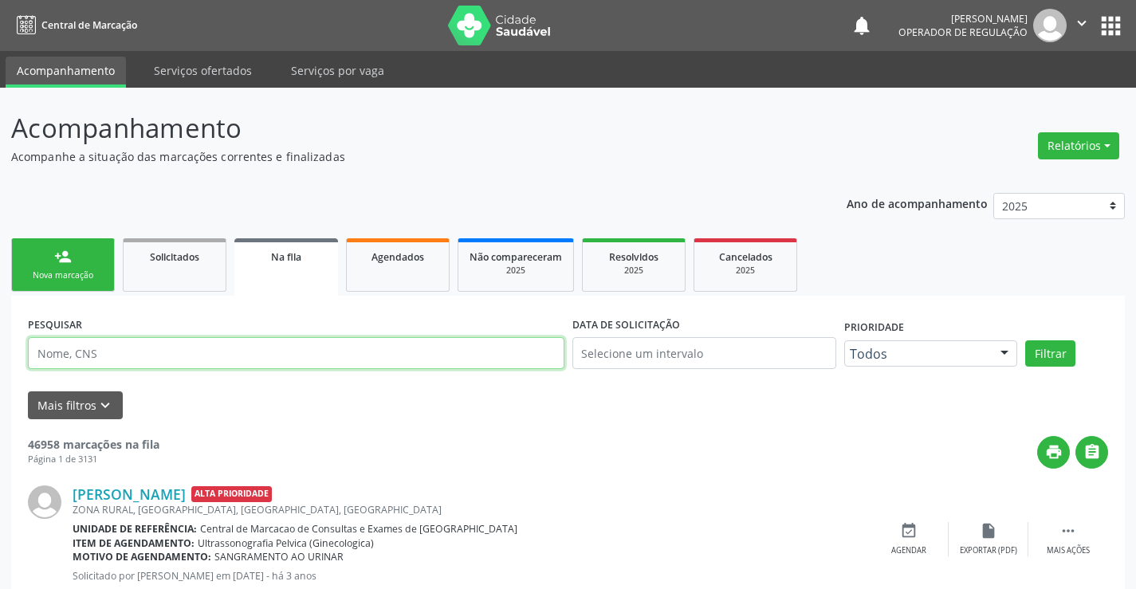
click at [80, 357] on input "text" at bounding box center [296, 353] width 537 height 32
paste input "70500402910053"
type input "70500402910053"
click at [1025, 340] on button "Filtrar" at bounding box center [1050, 353] width 50 height 27
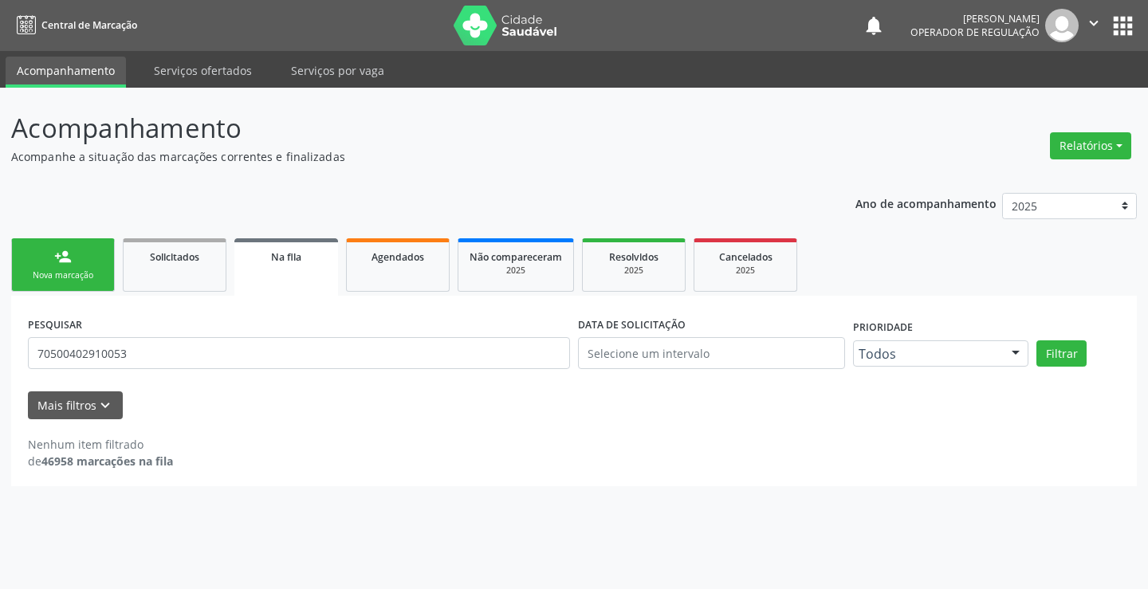
click at [593, 187] on div "Ano de acompanhamento 2025 2024 2023 person_add Nova marcação Solicitados Na fi…" at bounding box center [574, 334] width 1126 height 305
